Goal: Task Accomplishment & Management: Complete application form

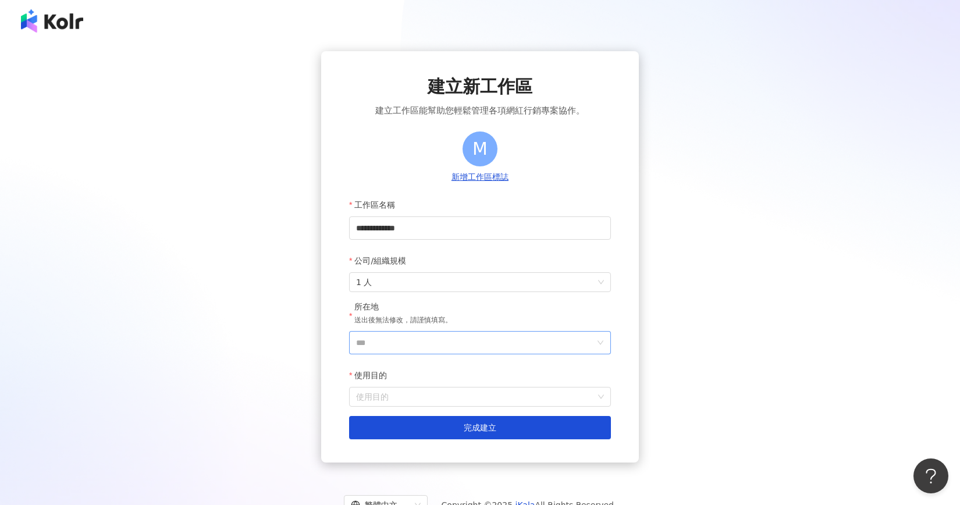
click at [470, 349] on input "***" at bounding box center [475, 343] width 239 height 22
click at [524, 239] on div "中國" at bounding box center [547, 241] width 112 height 21
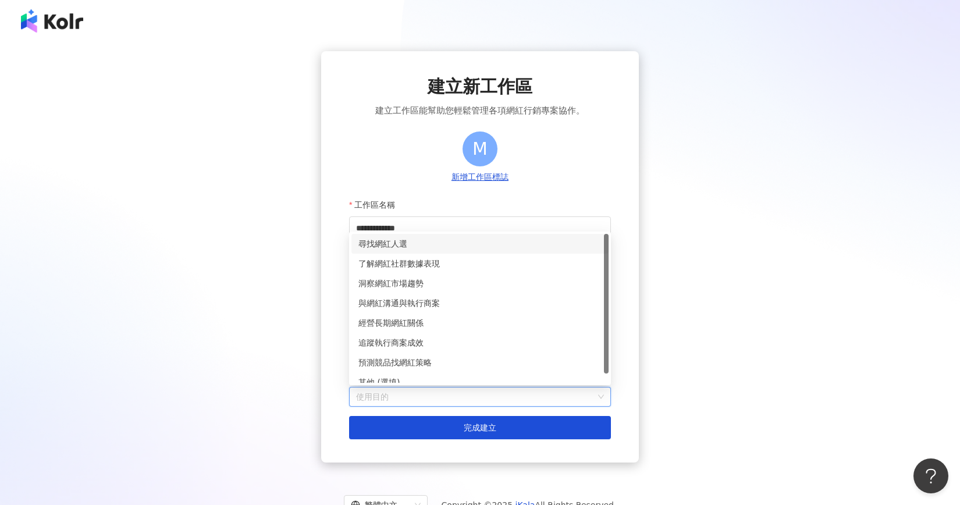
click at [459, 402] on input "使用目的" at bounding box center [480, 397] width 248 height 19
click at [447, 246] on div "尋找網紅人選" at bounding box center [480, 243] width 243 height 13
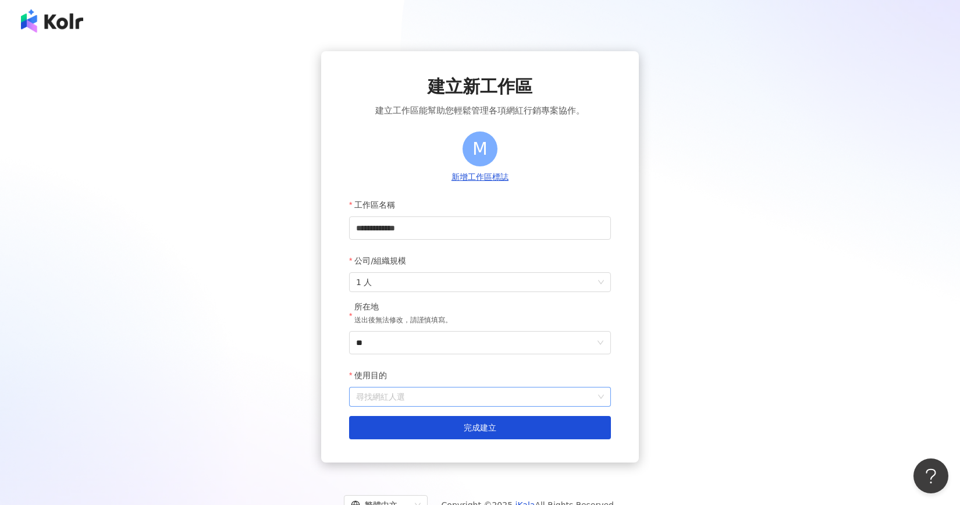
click at [449, 393] on span "尋找網紅人選" at bounding box center [480, 397] width 248 height 19
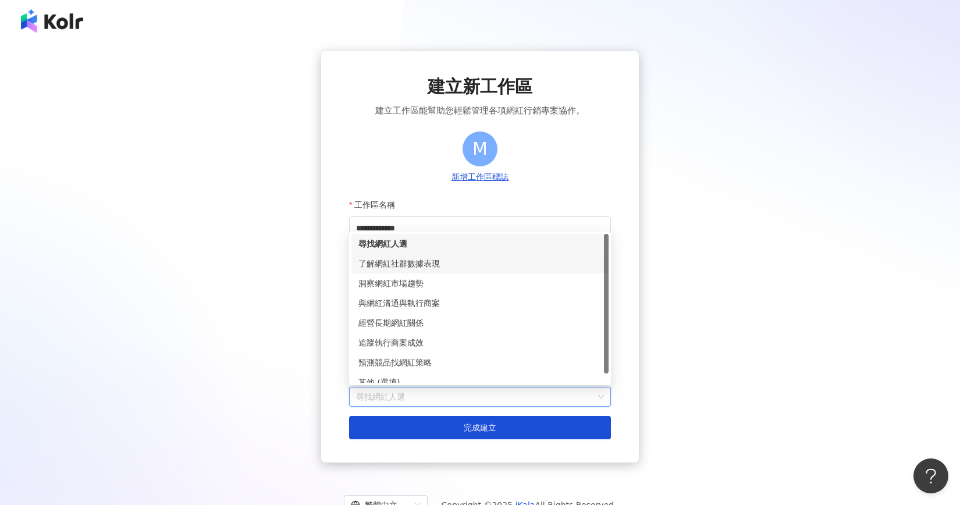
click at [464, 260] on div "了解網紅社群數據表現" at bounding box center [480, 263] width 243 height 13
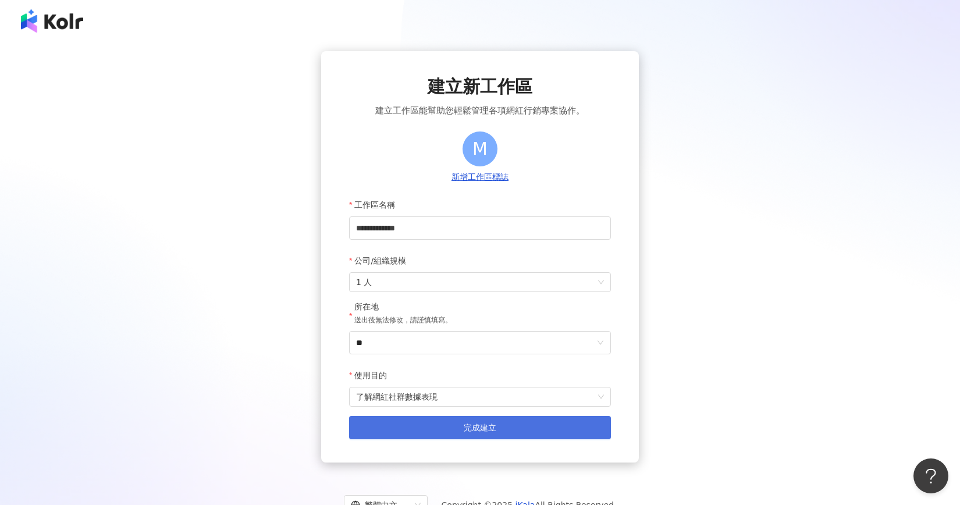
click at [478, 423] on button "完成建立" at bounding box center [480, 427] width 262 height 23
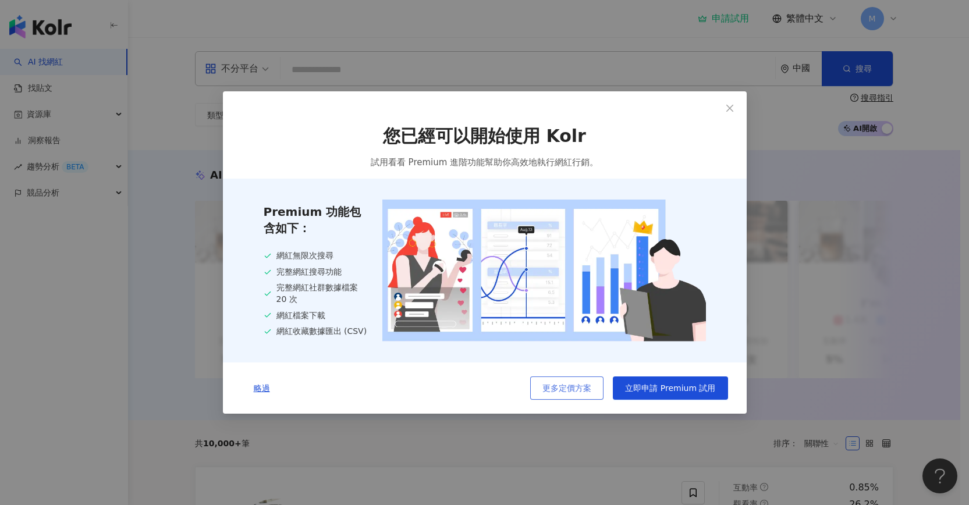
click at [555, 393] on span "更多定價方案" at bounding box center [566, 388] width 49 height 9
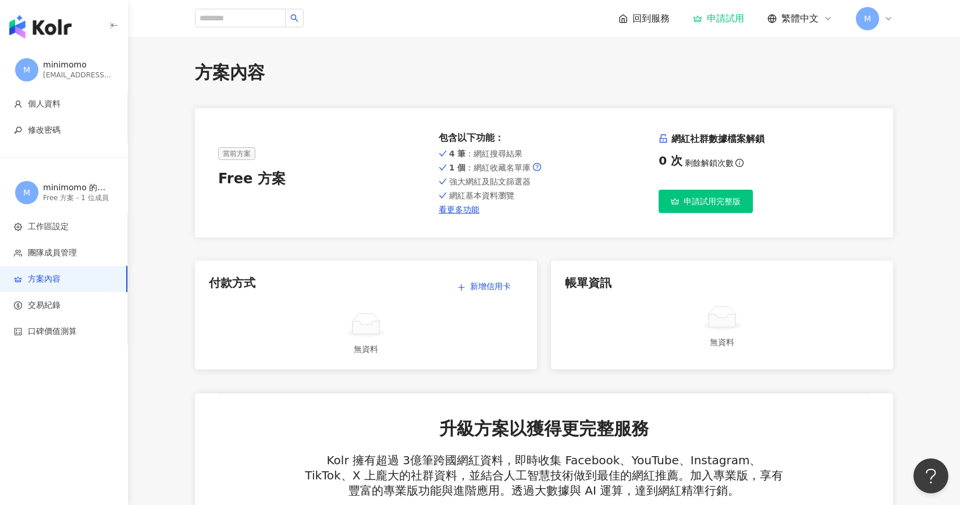
click at [705, 201] on span "申請試用完整版" at bounding box center [712, 201] width 57 height 9
